Goal: Task Accomplishment & Management: Manage account settings

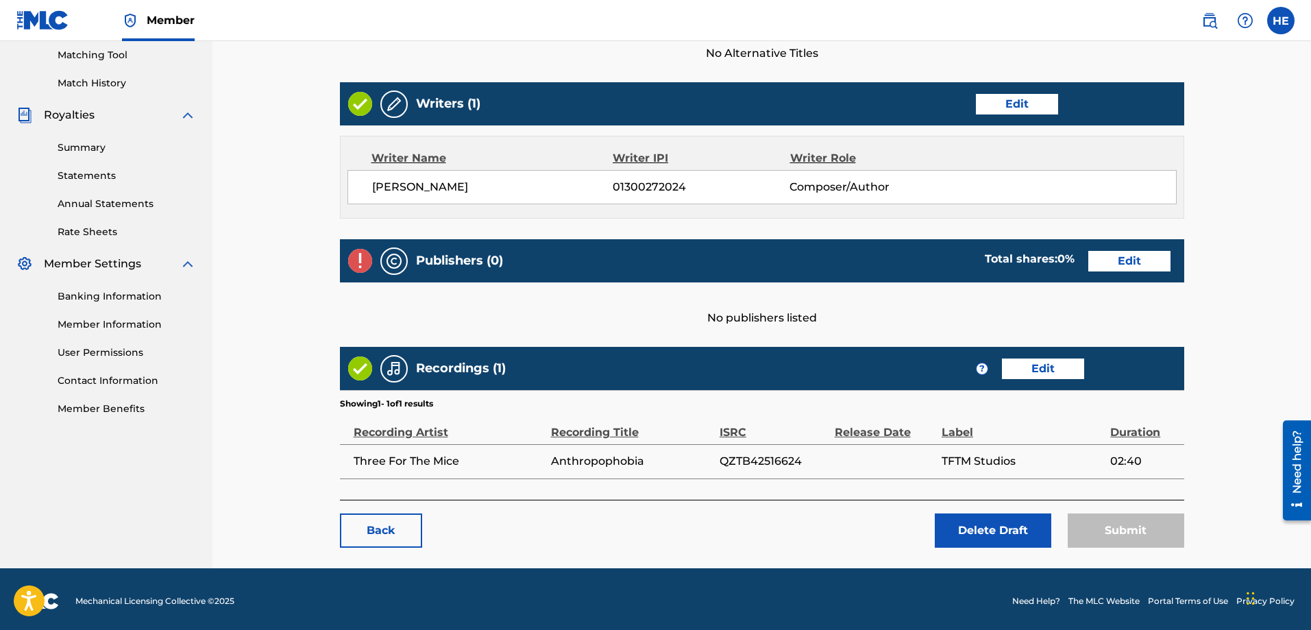
scroll to position [356, 0]
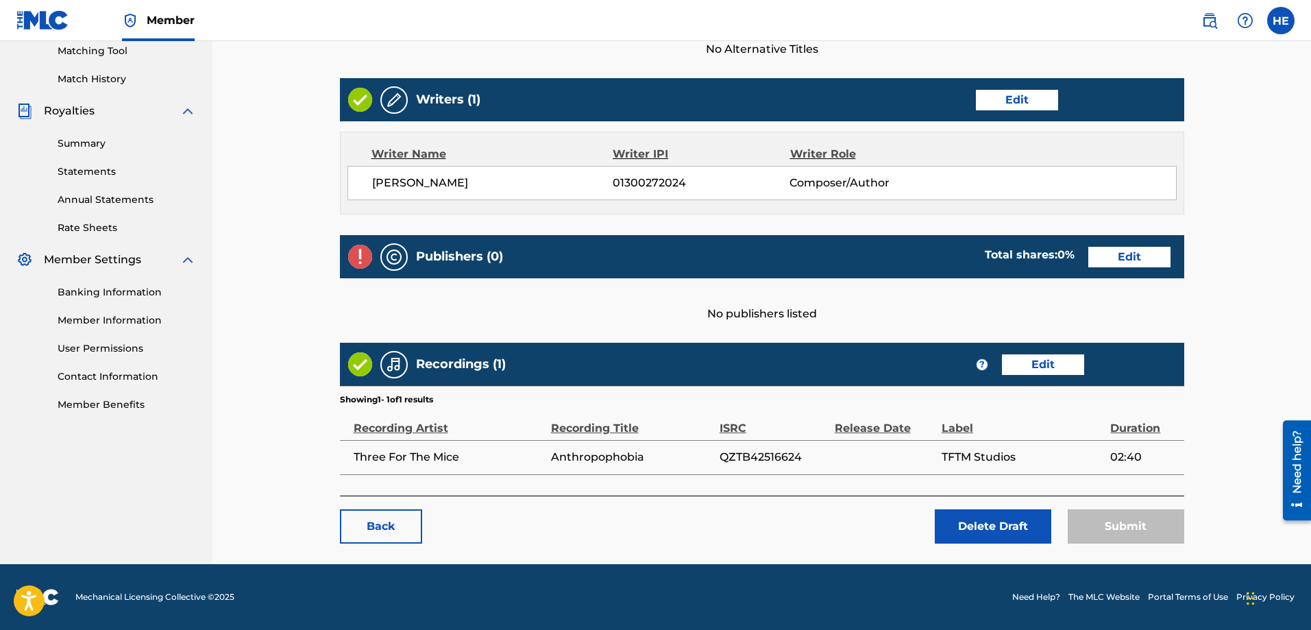
click at [395, 528] on link "Back" at bounding box center [381, 526] width 82 height 34
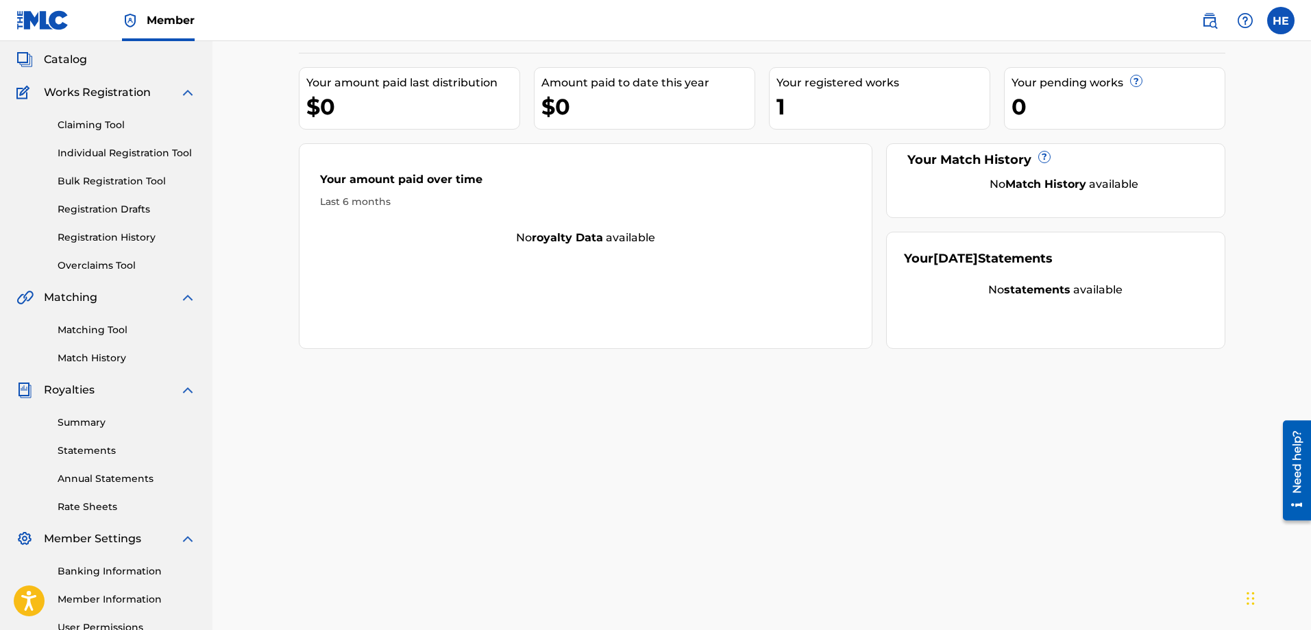
scroll to position [206, 0]
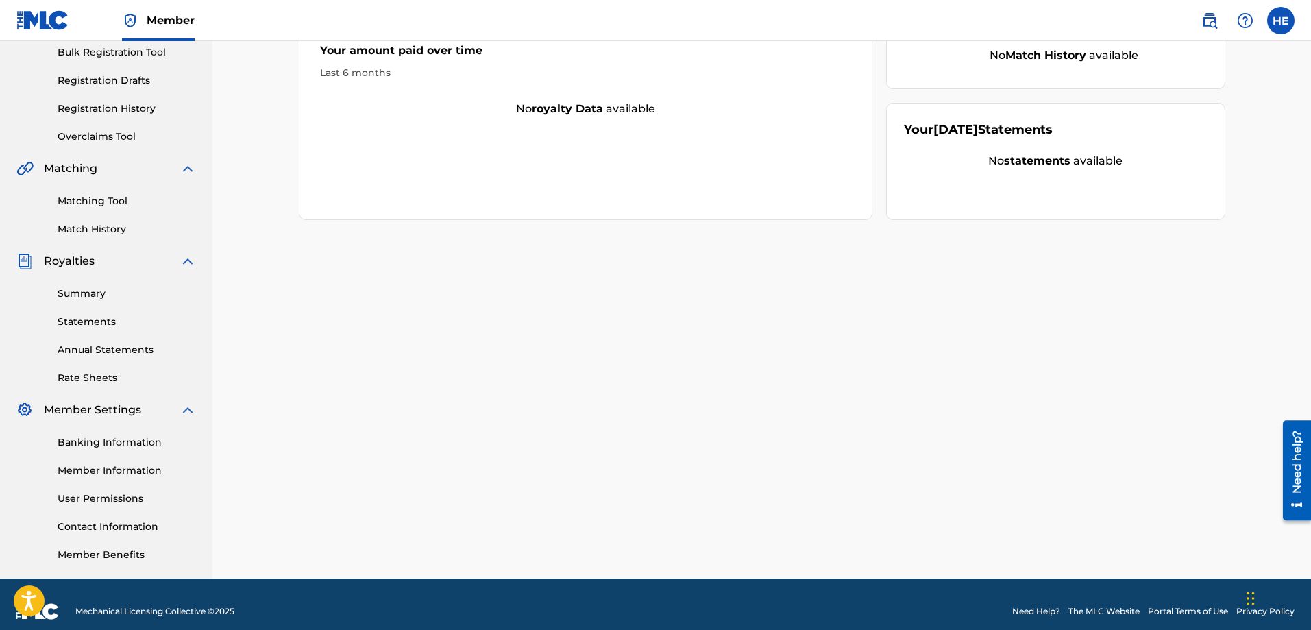
click at [89, 558] on link "Member Benefits" at bounding box center [127, 555] width 138 height 14
click at [101, 468] on link "Member Information" at bounding box center [127, 470] width 138 height 14
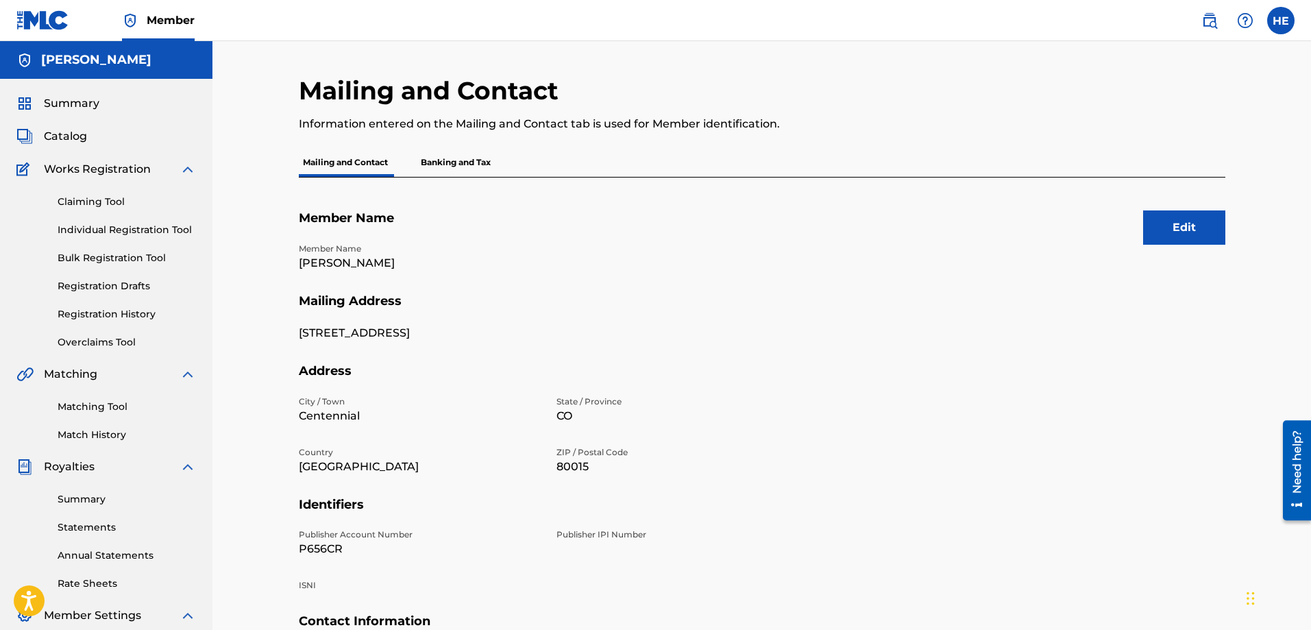
click at [450, 164] on p "Banking and Tax" at bounding box center [456, 162] width 78 height 29
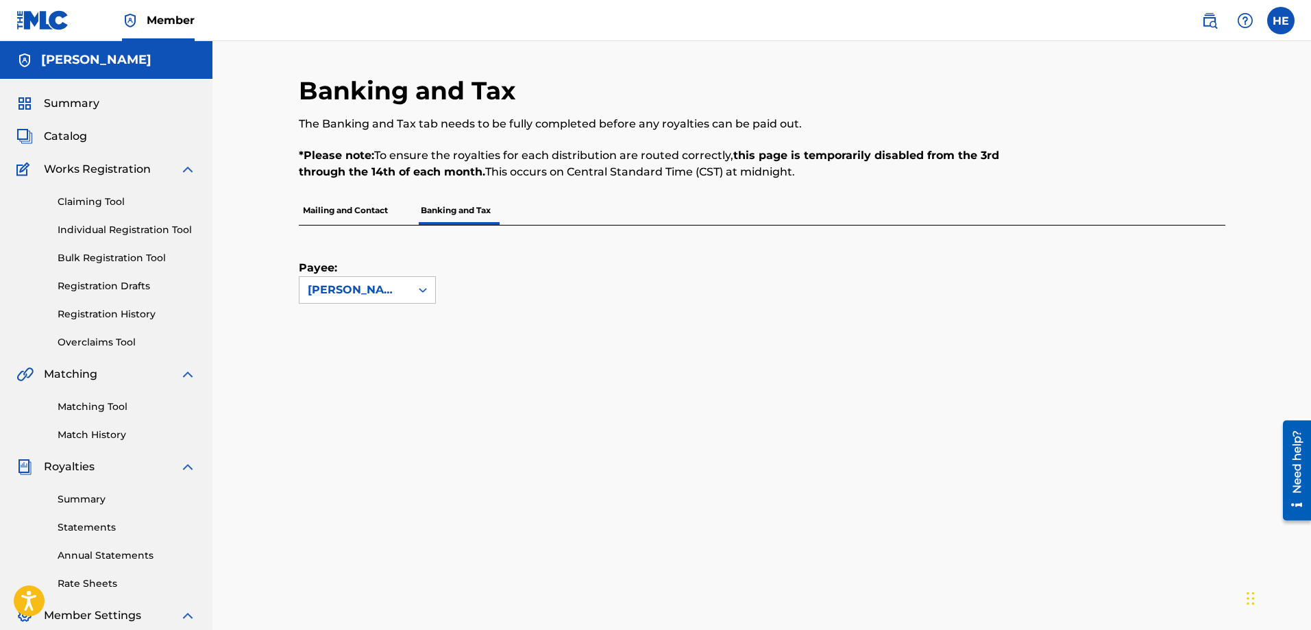
click at [334, 212] on p "Mailing and Contact" at bounding box center [345, 210] width 93 height 29
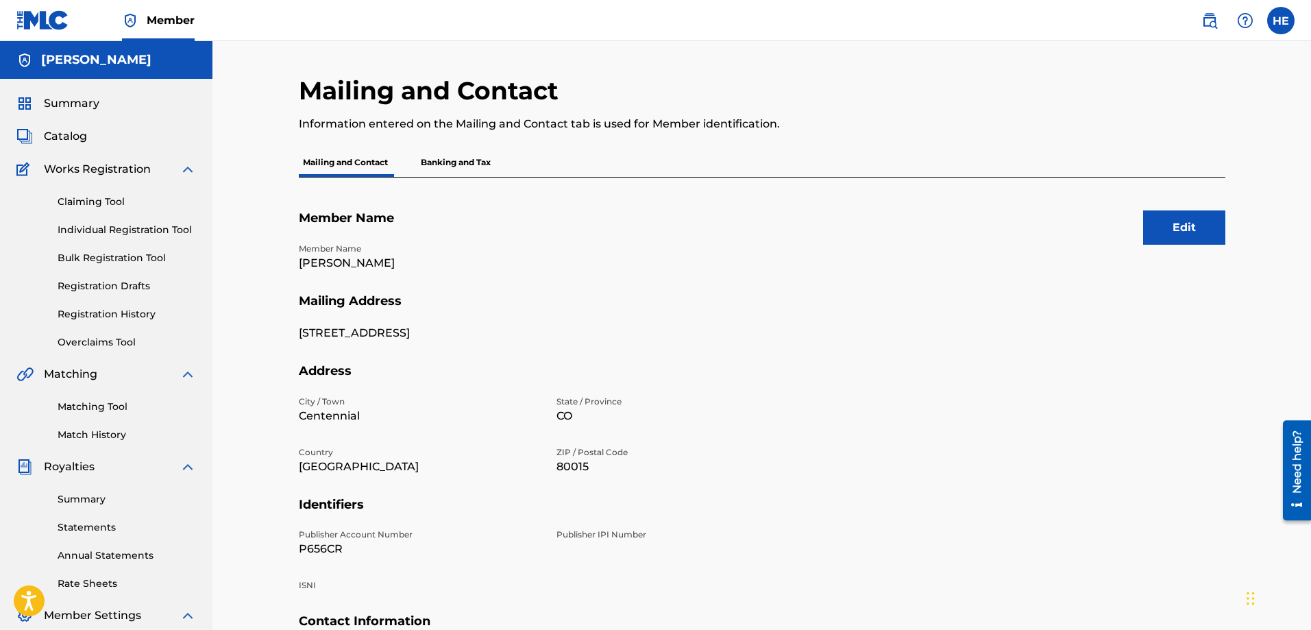
click at [456, 164] on p "Banking and Tax" at bounding box center [456, 162] width 78 height 29
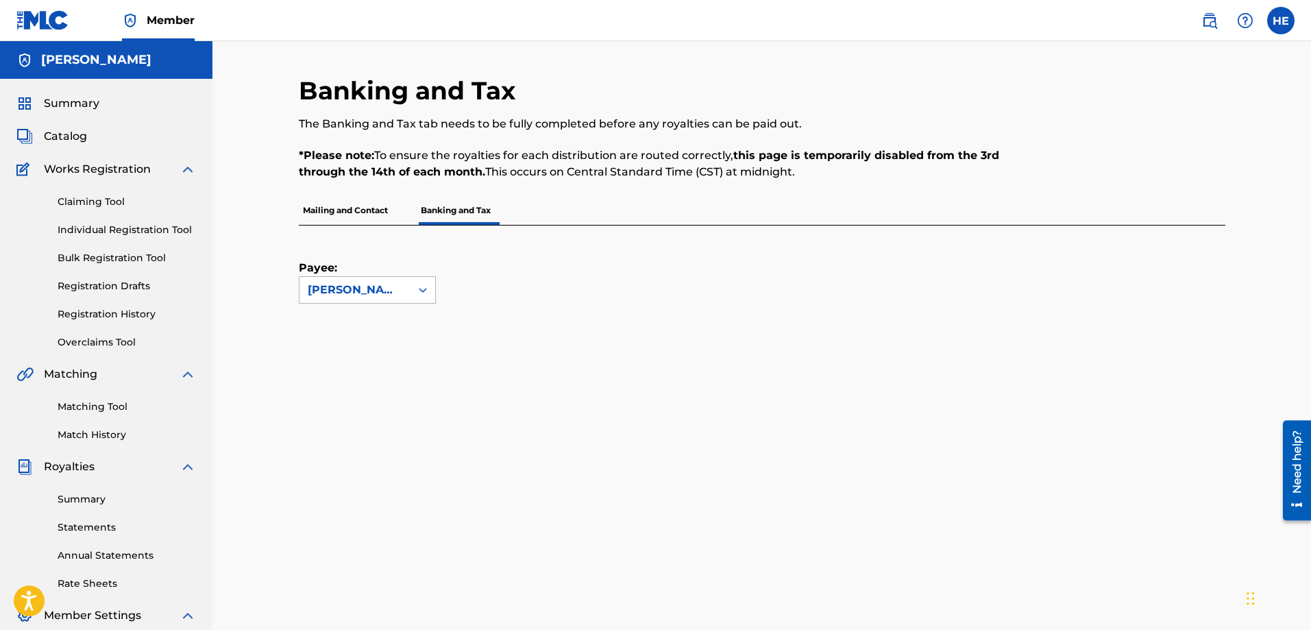
click at [409, 279] on div "[PERSON_NAME]" at bounding box center [355, 290] width 111 height 26
click at [490, 247] on div "Payee: Use Up and Down to choose options, press Enter to select the currently f…" at bounding box center [746, 265] width 894 height 78
click at [328, 210] on p "Mailing and Contact" at bounding box center [345, 210] width 93 height 29
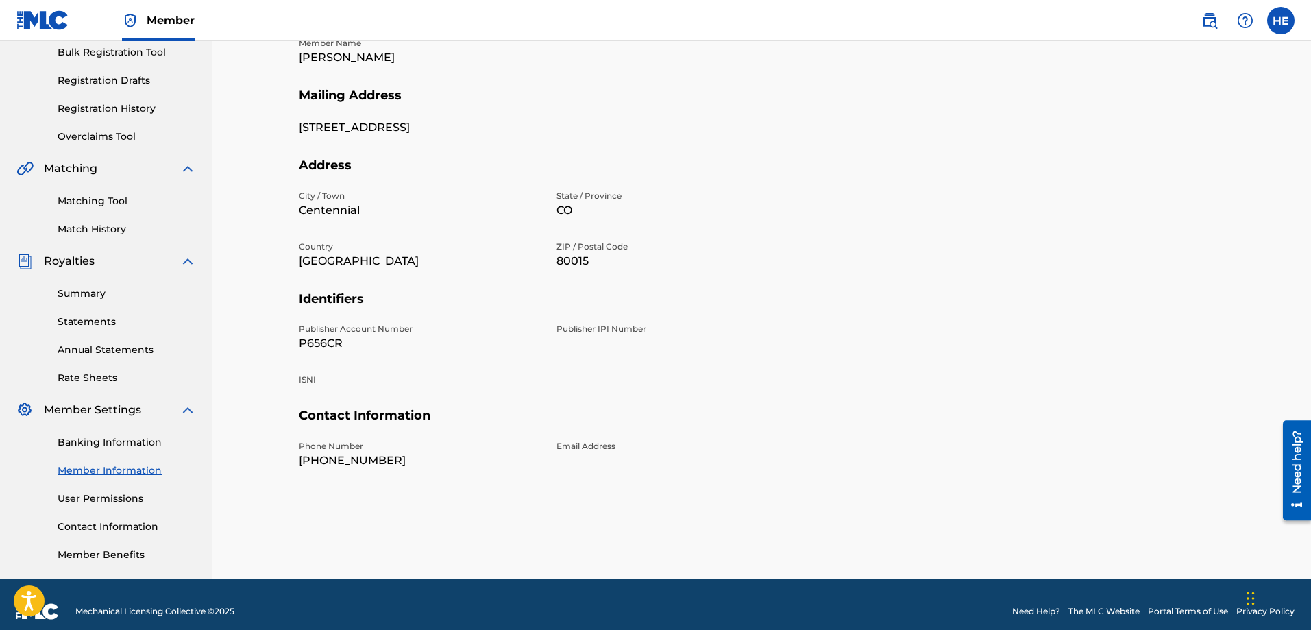
scroll to position [220, 0]
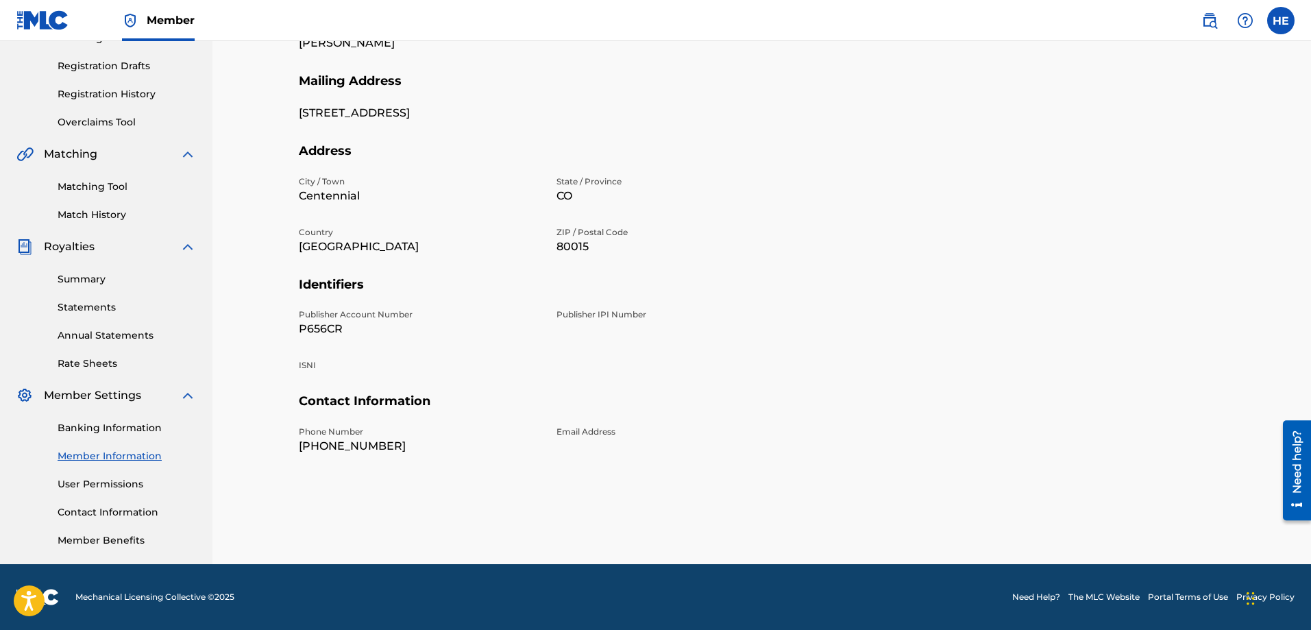
click at [103, 511] on link "Contact Information" at bounding box center [127, 512] width 138 height 14
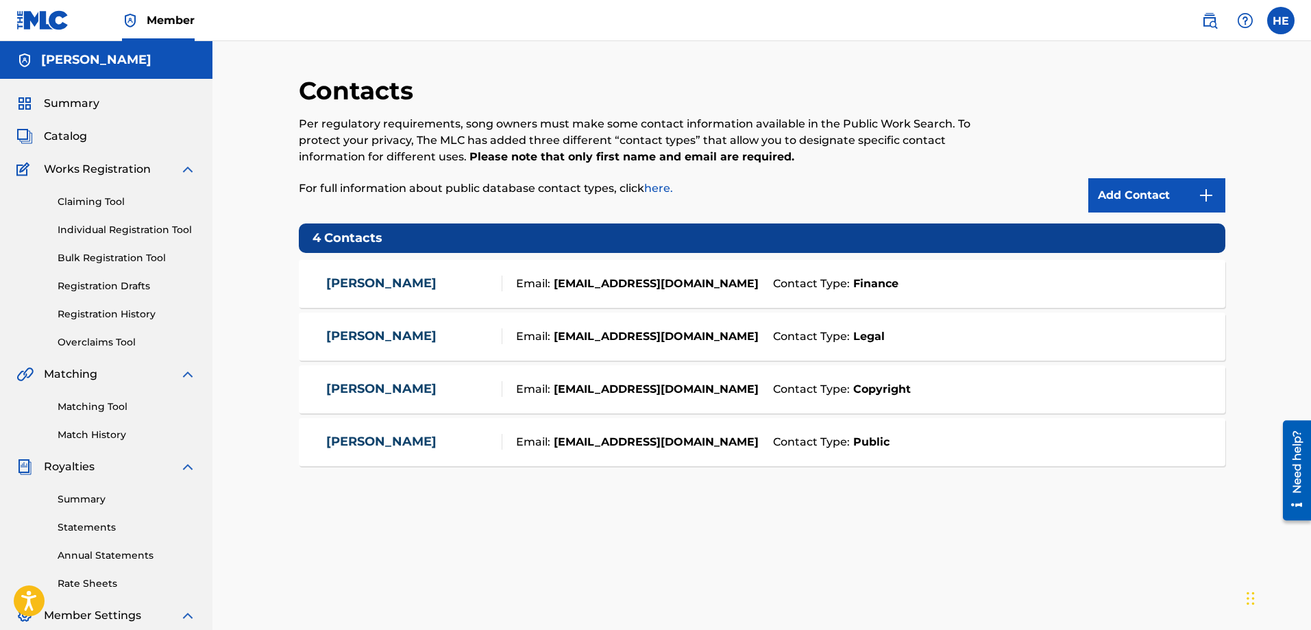
click at [356, 284] on link "[PERSON_NAME]" at bounding box center [381, 284] width 110 height 16
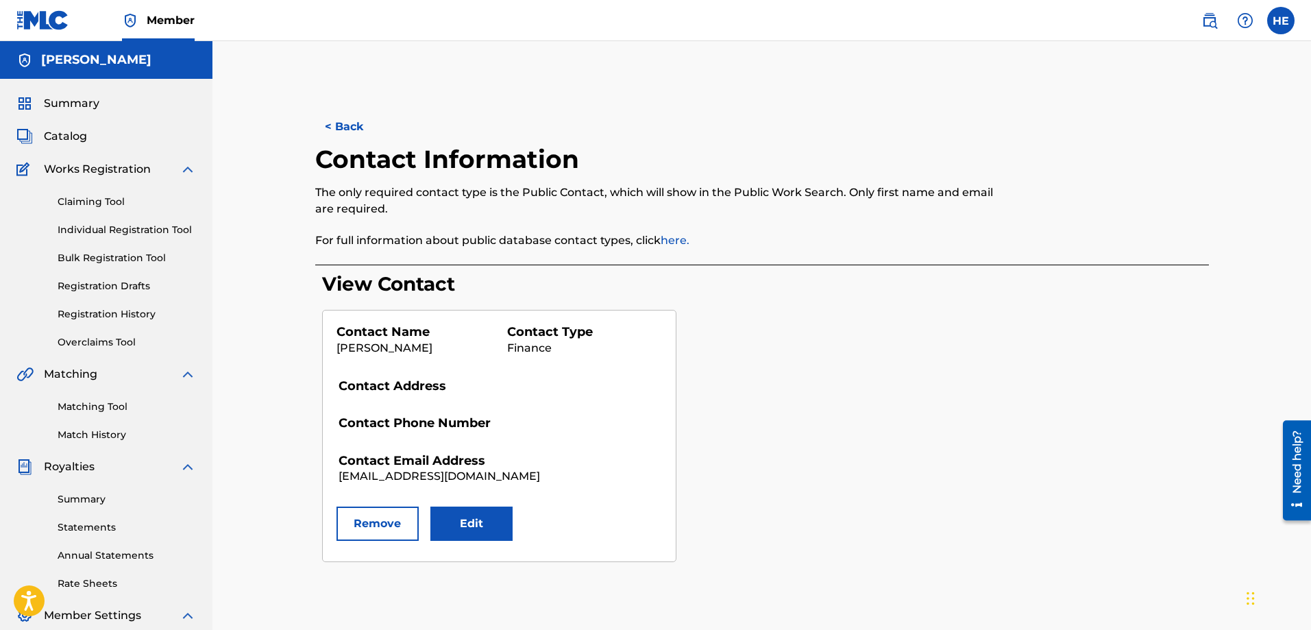
click at [480, 523] on button "Edit" at bounding box center [471, 524] width 82 height 34
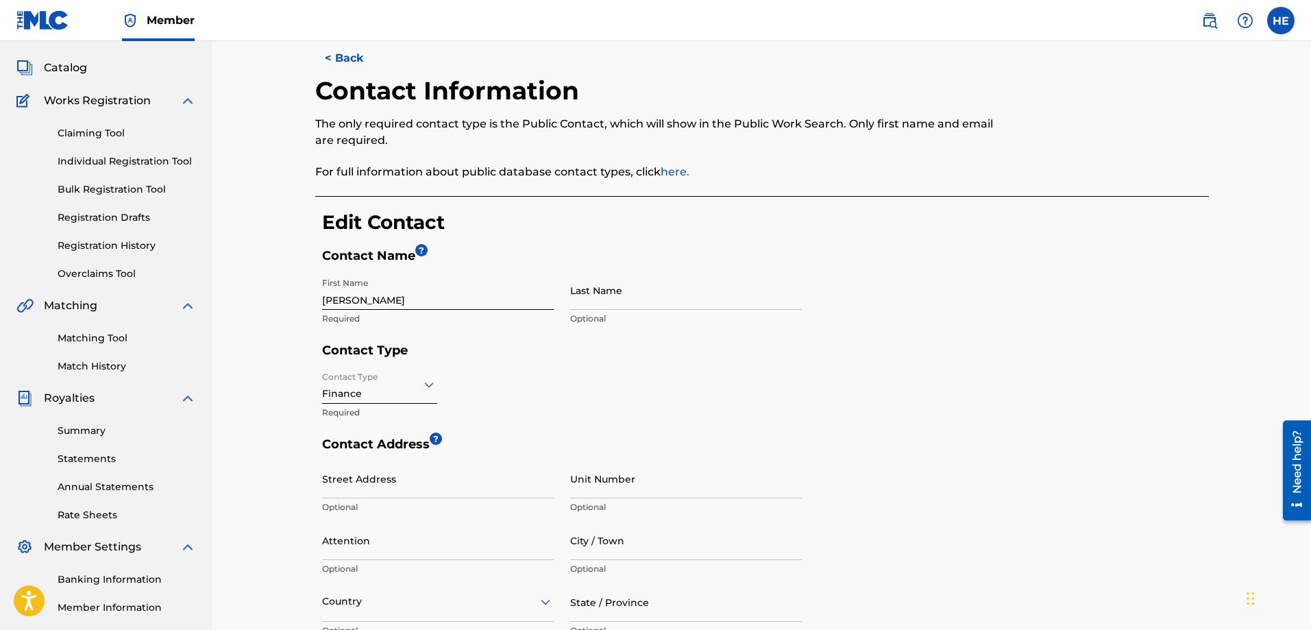
scroll to position [137, 0]
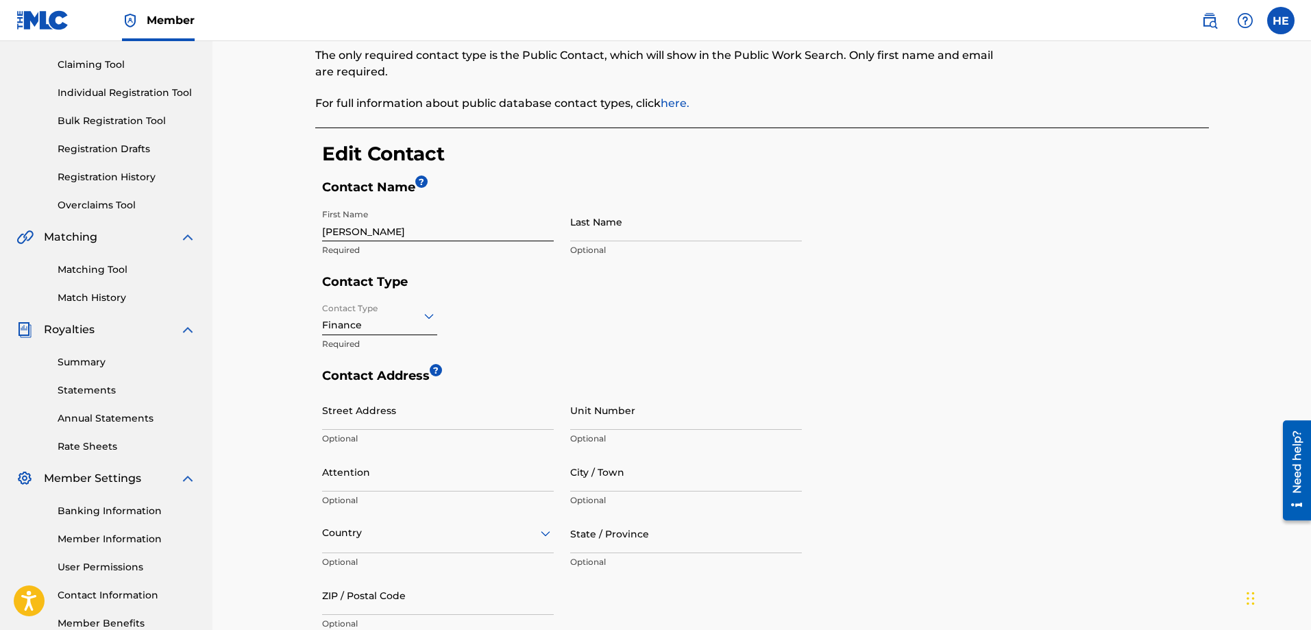
click at [341, 230] on input "[PERSON_NAME]" at bounding box center [438, 221] width 232 height 39
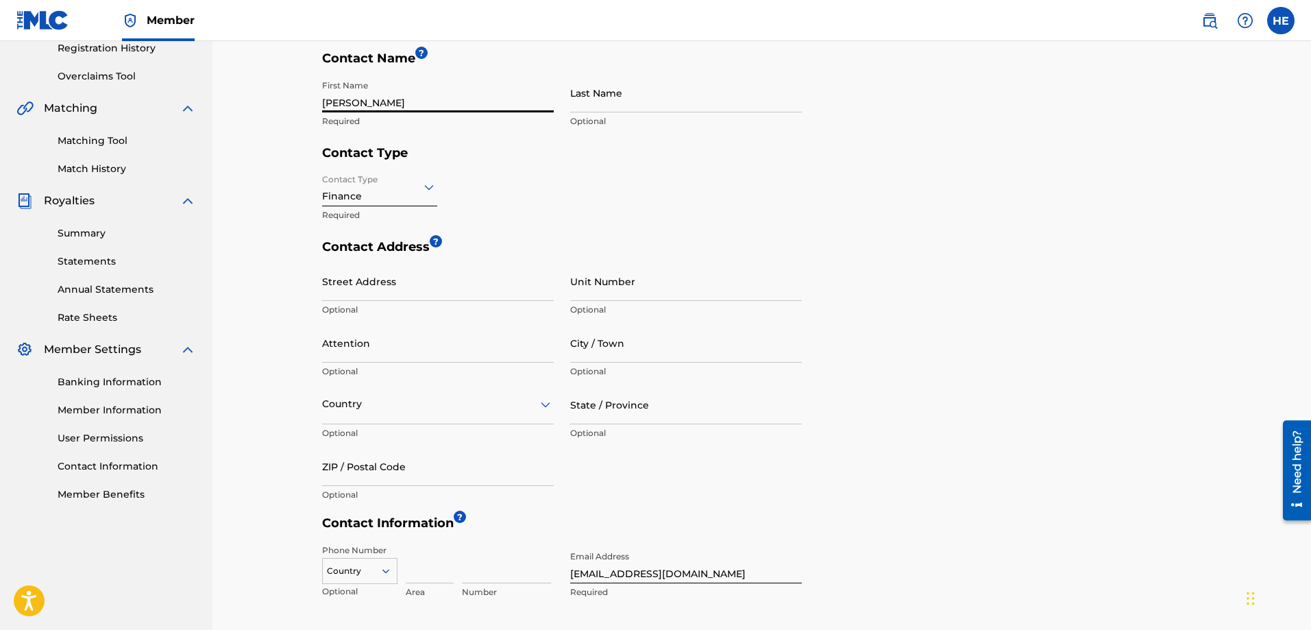
scroll to position [274, 0]
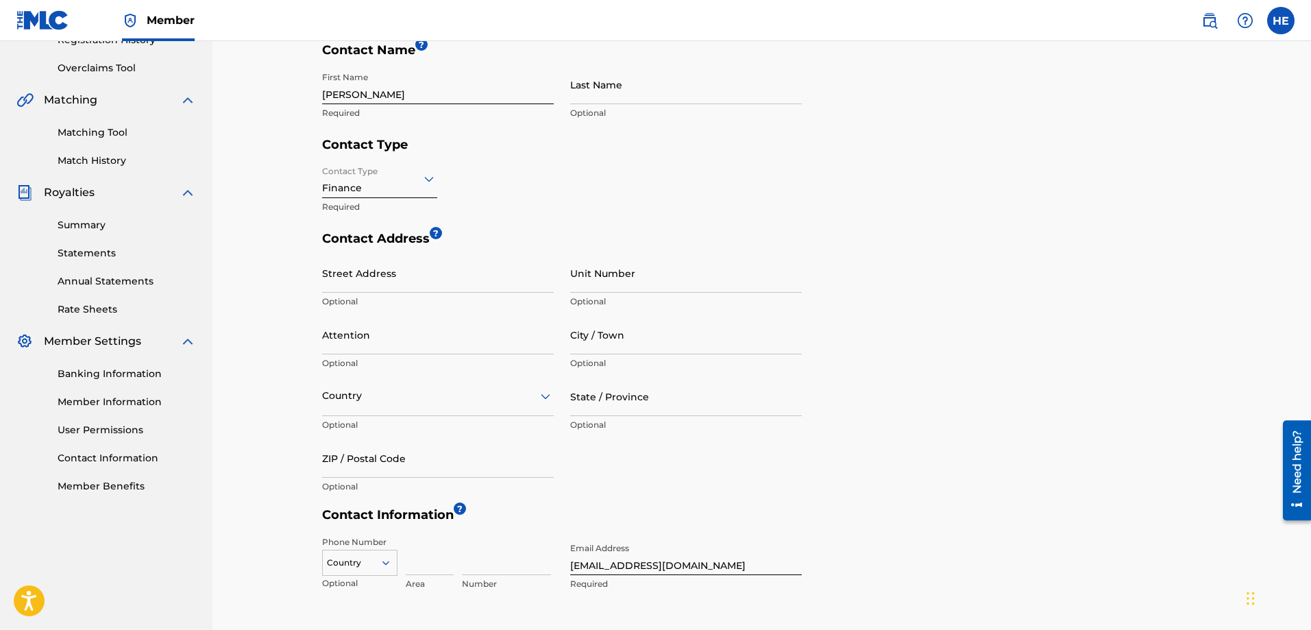
click at [101, 365] on div "Banking Information Member Information User Permissions Contact Information Mem…" at bounding box center [106, 422] width 180 height 144
click at [83, 457] on link "Contact Information" at bounding box center [127, 458] width 138 height 14
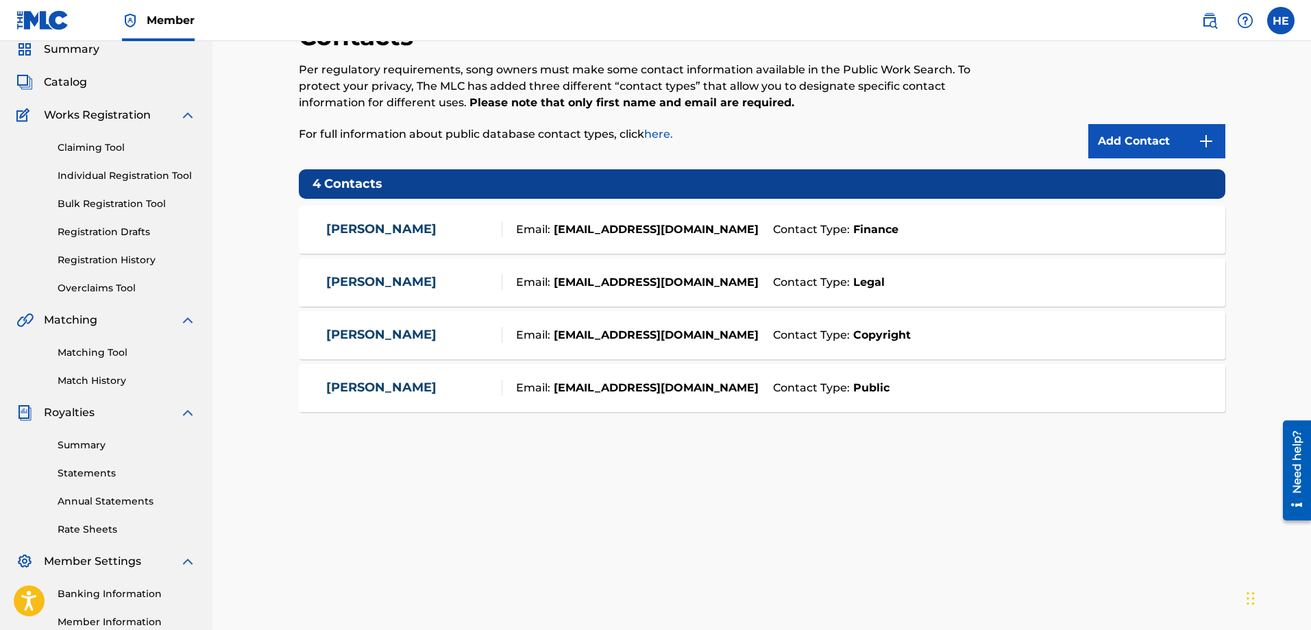
scroll to position [220, 0]
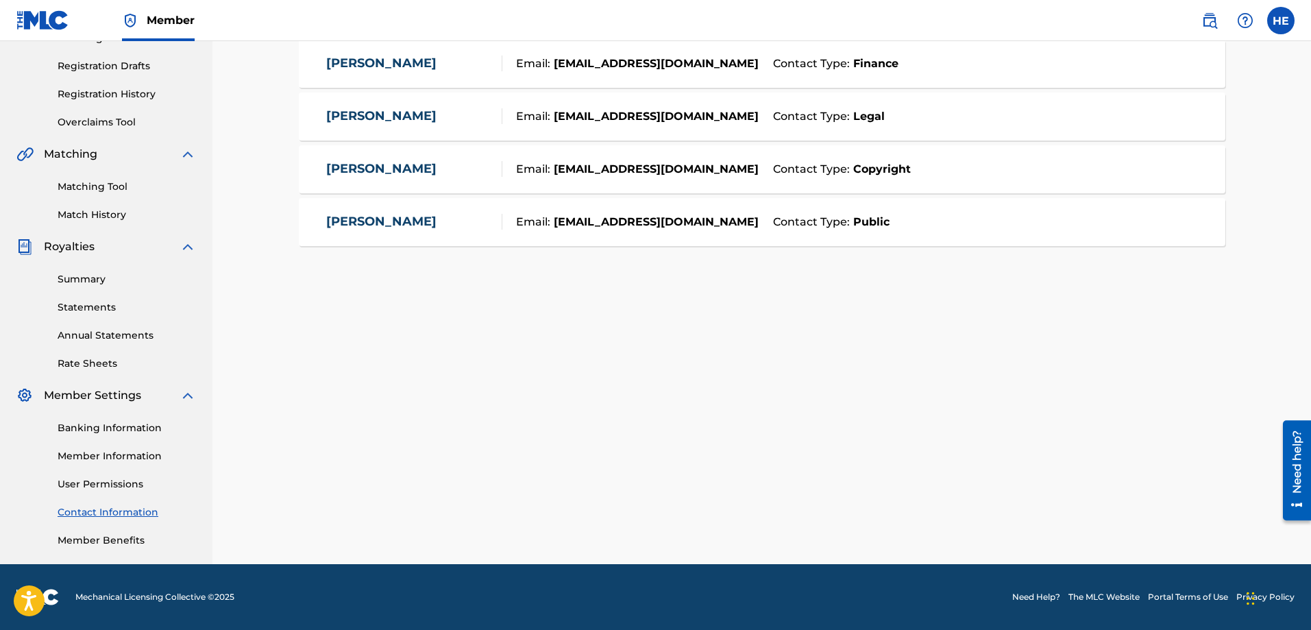
click at [95, 428] on link "Banking Information" at bounding box center [127, 428] width 138 height 14
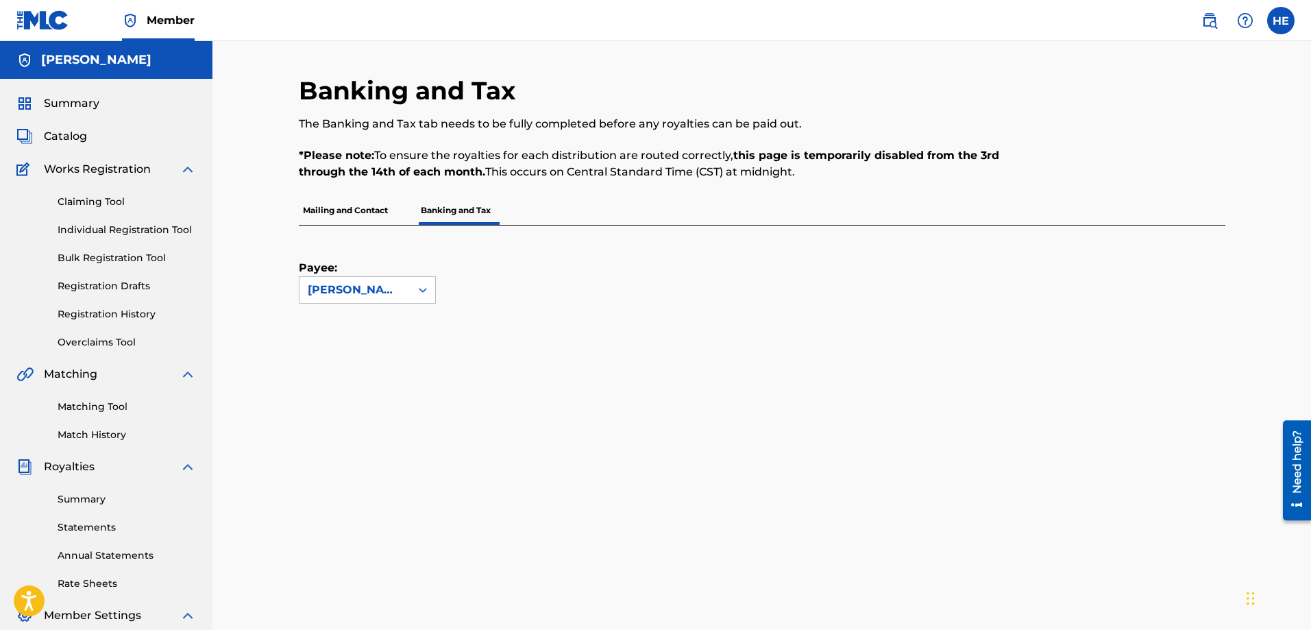
click at [162, 25] on span "Member" at bounding box center [171, 20] width 48 height 16
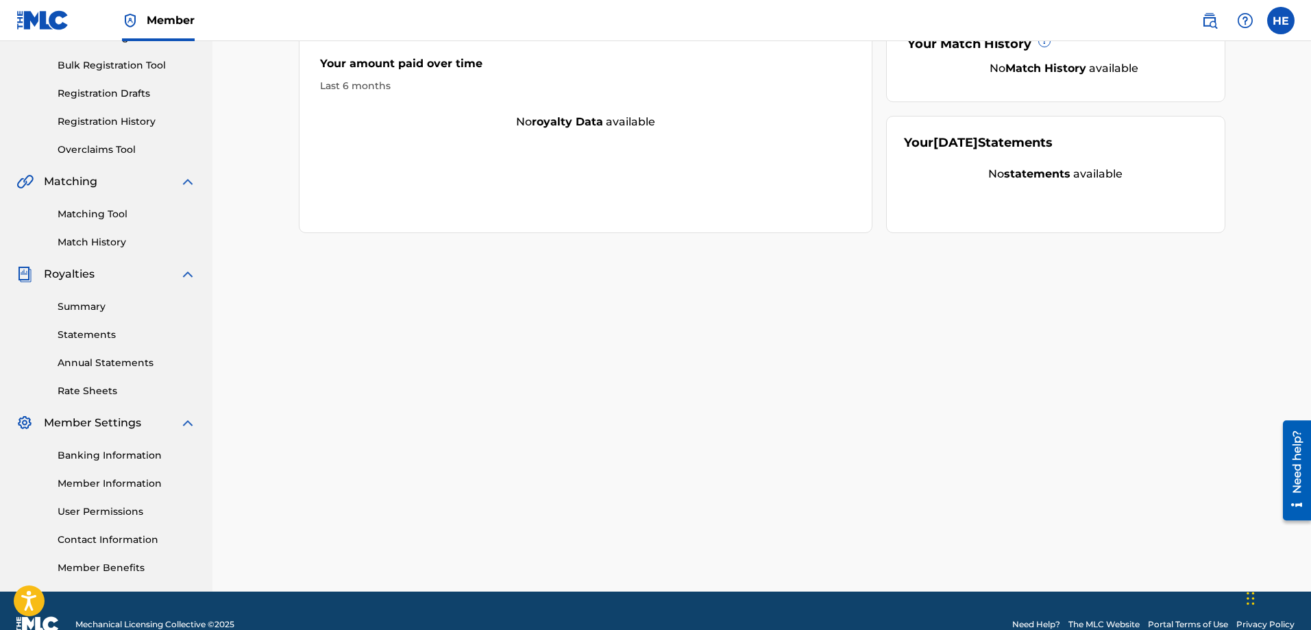
scroll to position [220, 0]
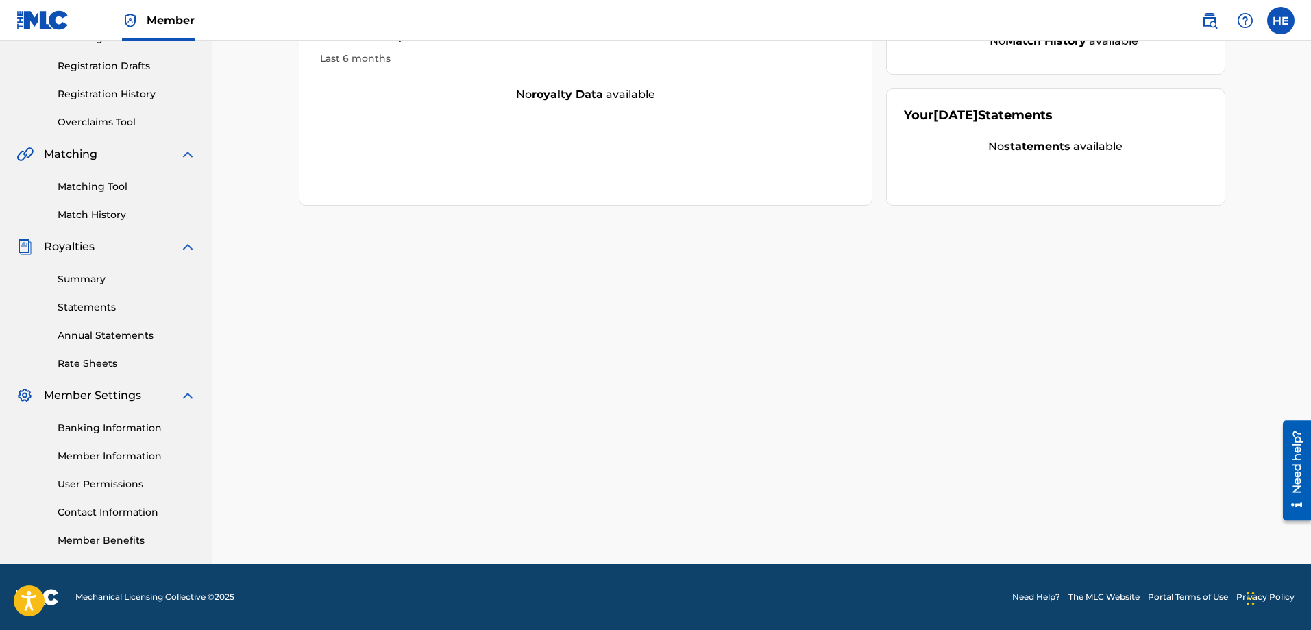
click at [117, 454] on link "Member Information" at bounding box center [127, 456] width 138 height 14
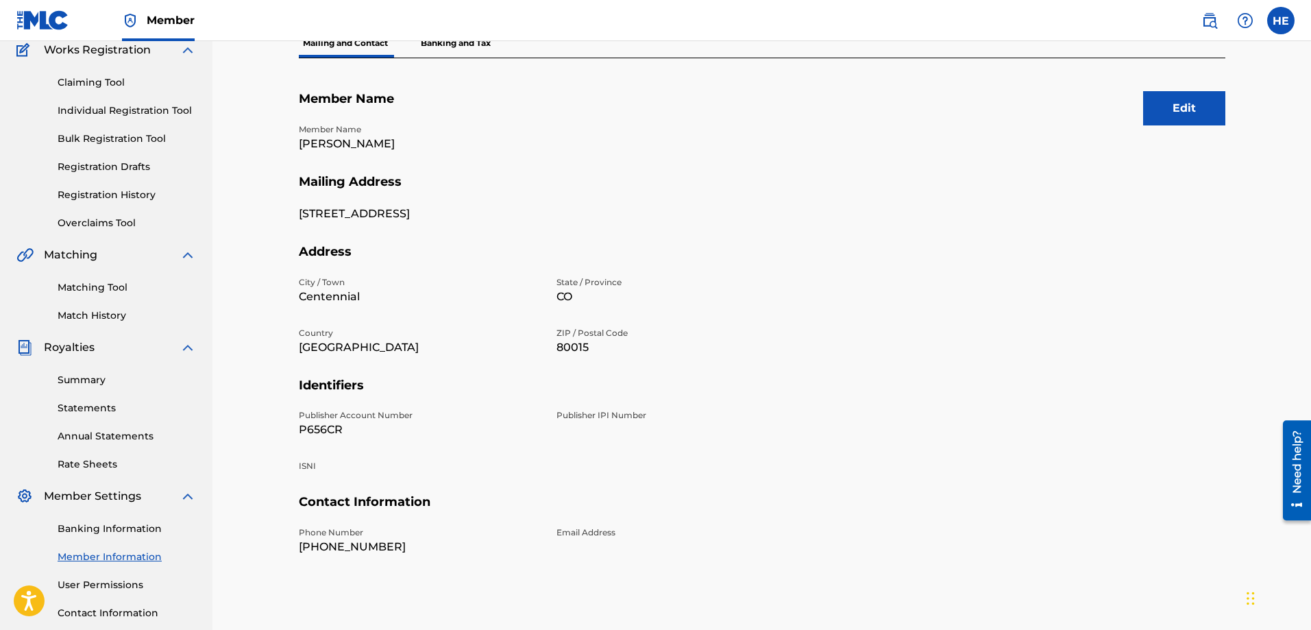
scroll to position [83, 0]
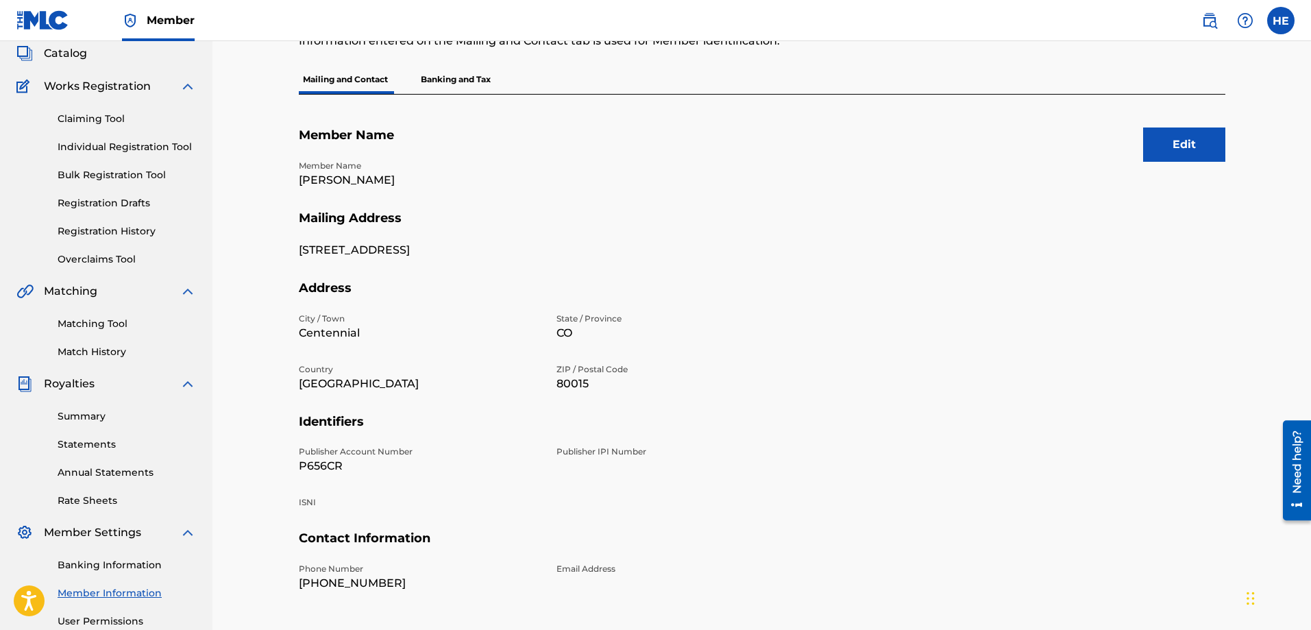
click at [1185, 142] on button "Edit" at bounding box center [1184, 144] width 82 height 34
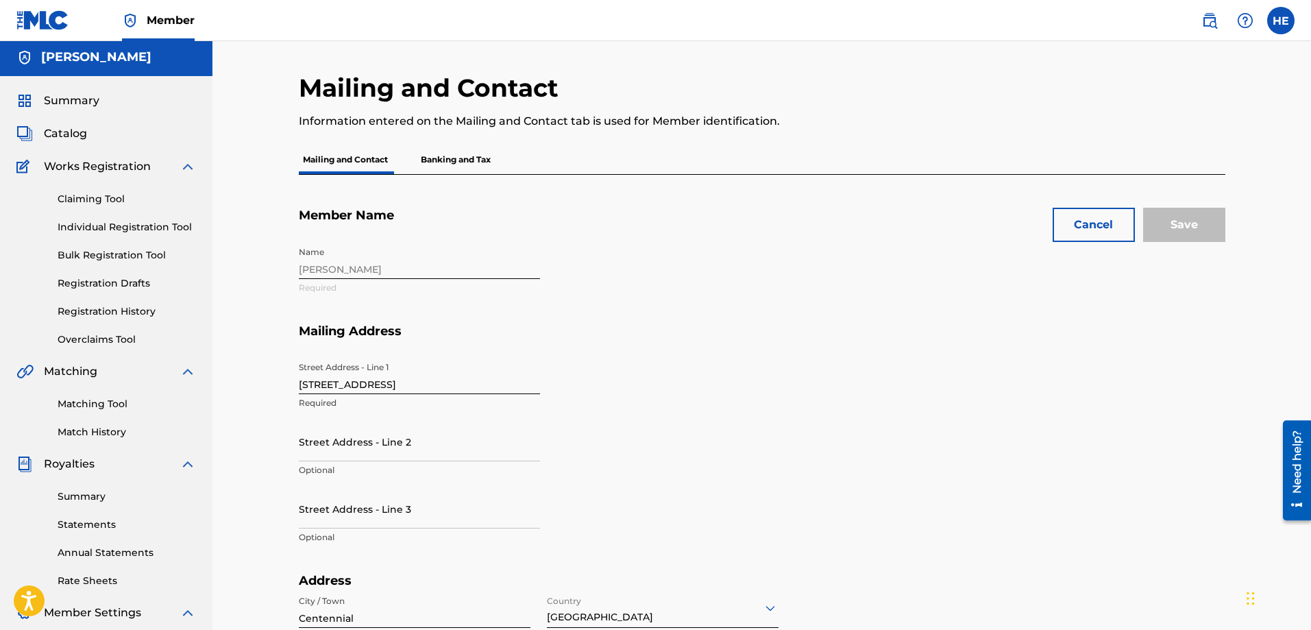
scroll to position [0, 0]
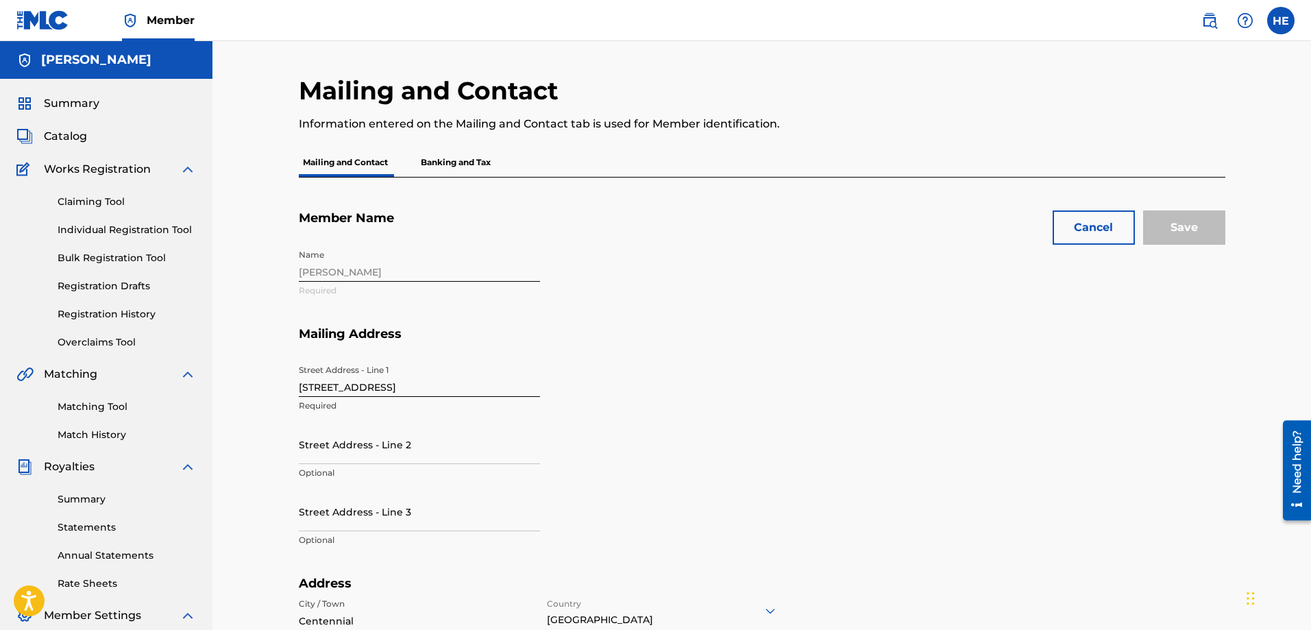
click at [1091, 231] on button "Cancel" at bounding box center [1094, 227] width 82 height 34
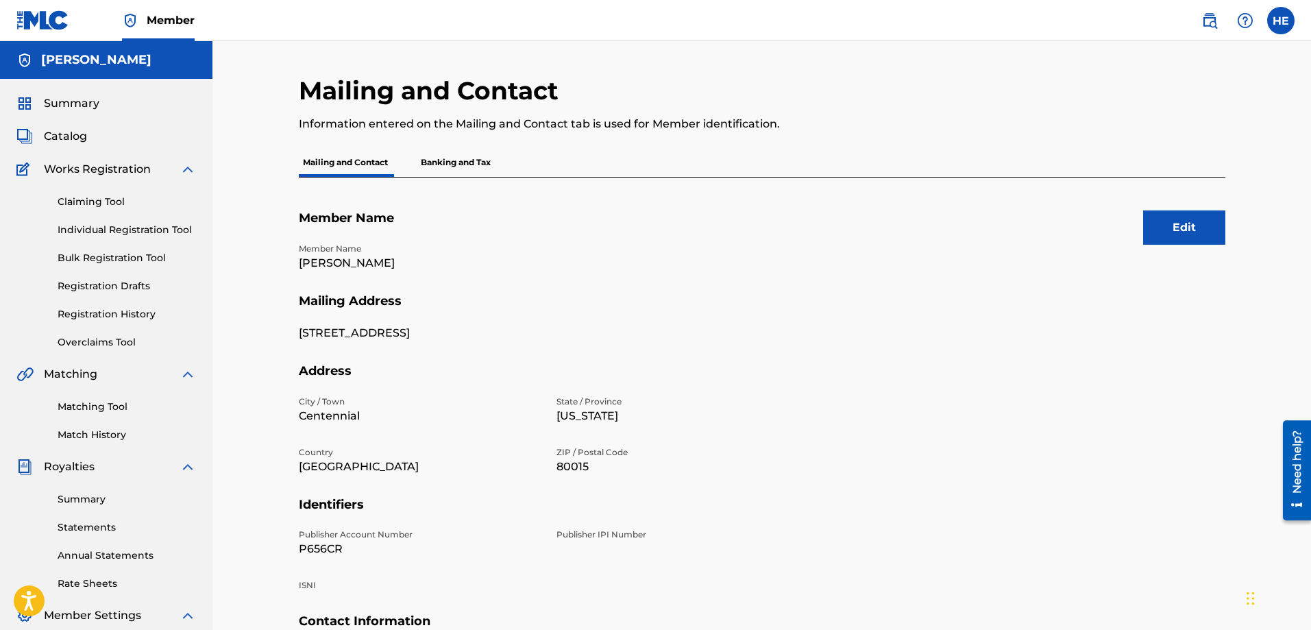
click at [67, 104] on span "Summary" at bounding box center [72, 103] width 56 height 16
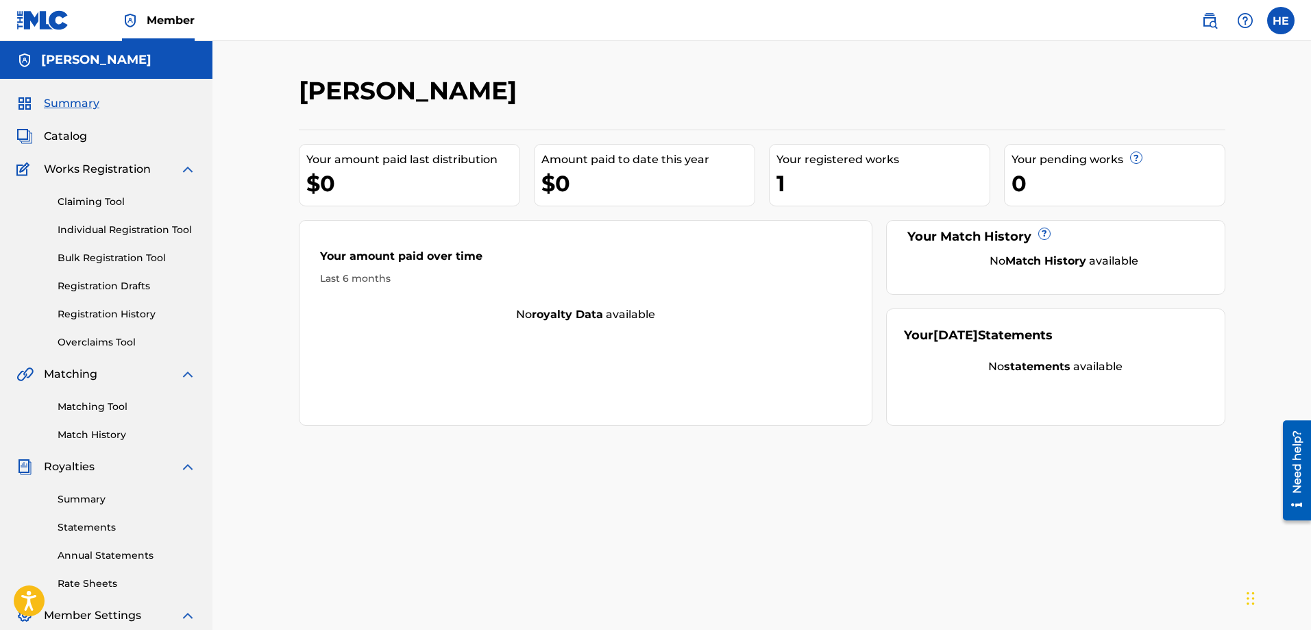
click at [1275, 24] on label at bounding box center [1280, 20] width 27 height 27
click at [1281, 21] on input "HE [PERSON_NAME] [EMAIL_ADDRESS][DOMAIN_NAME] Notification Preferences Profile …" at bounding box center [1281, 21] width 0 height 0
click at [1143, 191] on p "Log out" at bounding box center [1148, 194] width 32 height 12
click at [1281, 21] on input "HE [PERSON_NAME] [EMAIL_ADDRESS][DOMAIN_NAME] Notification Preferences Profile …" at bounding box center [1281, 21] width 0 height 0
